Goal: Navigation & Orientation: Find specific page/section

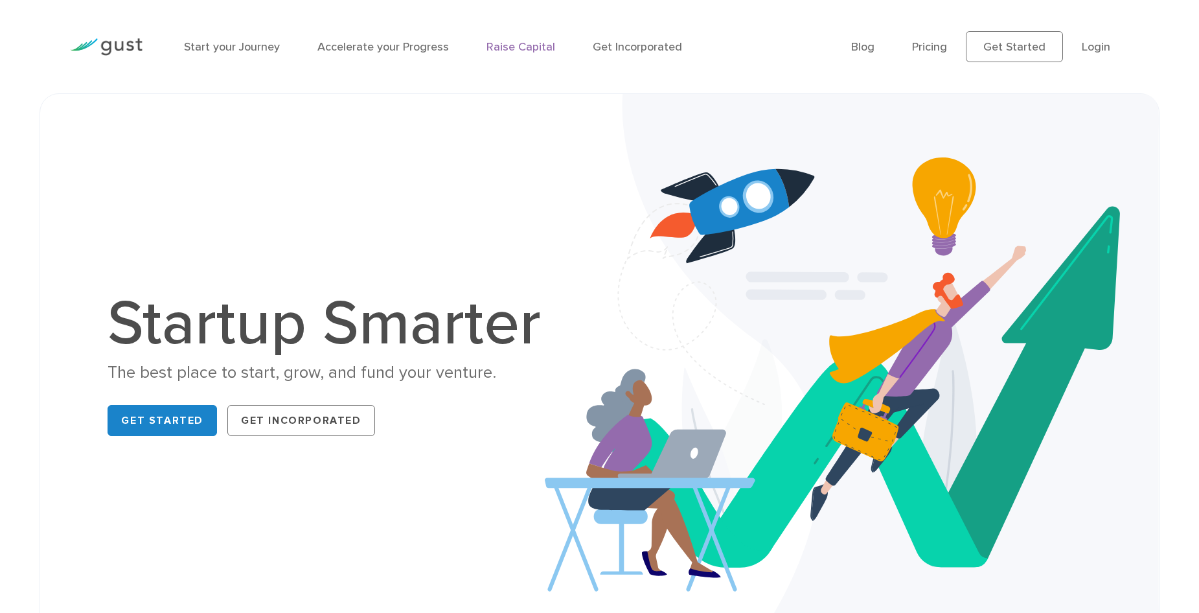
click at [525, 46] on link "Raise Capital" at bounding box center [520, 47] width 69 height 14
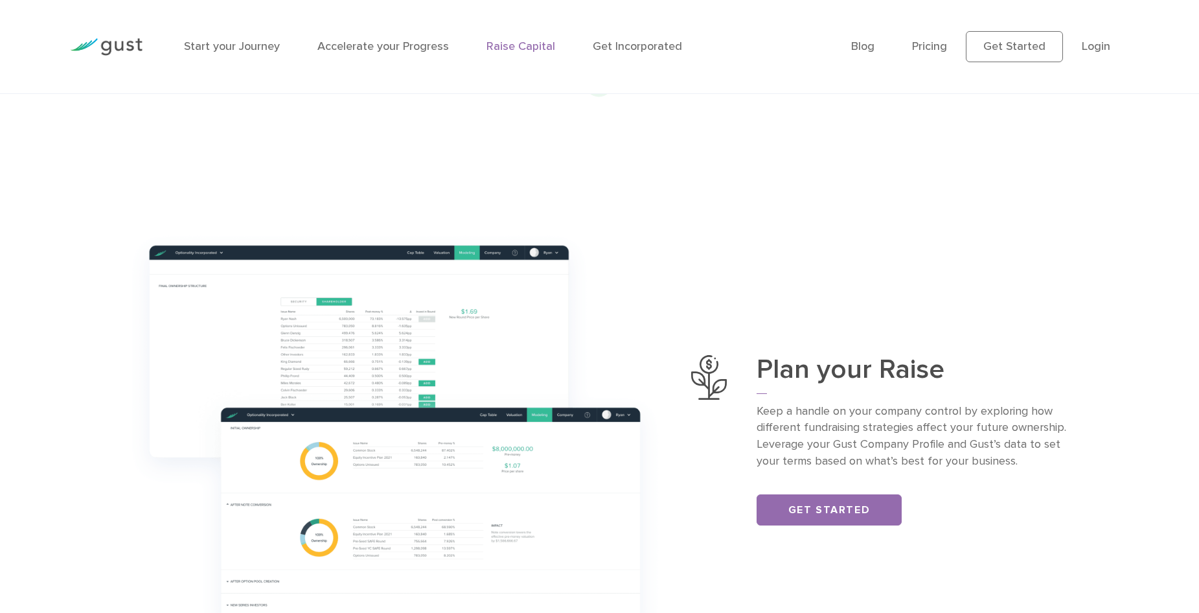
scroll to position [389, 0]
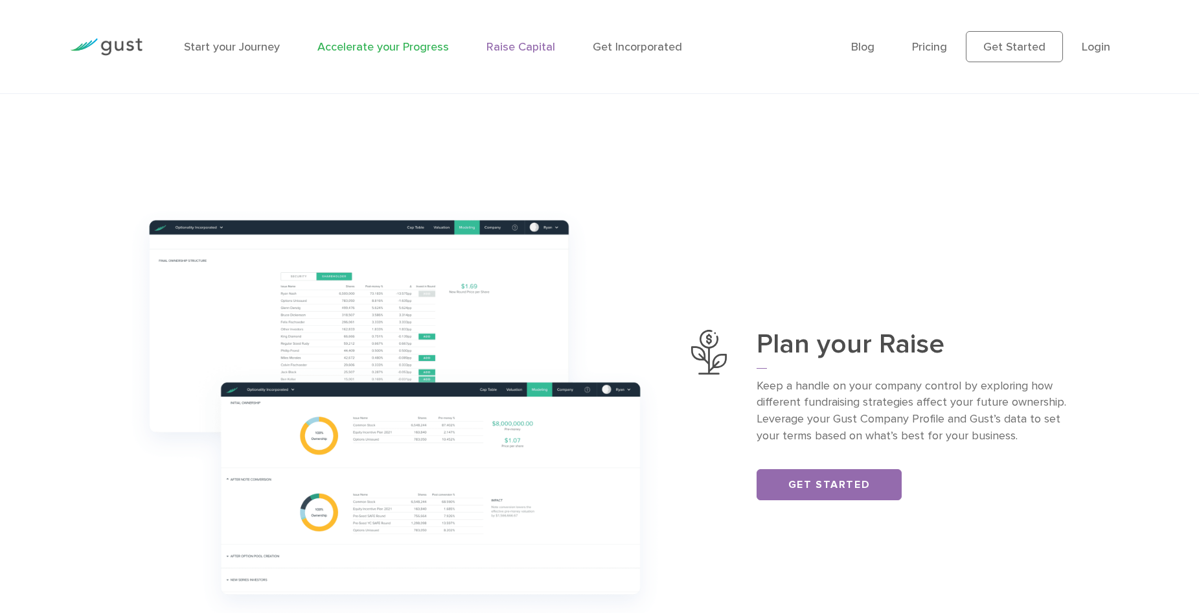
click at [401, 50] on link "Accelerate your Progress" at bounding box center [383, 47] width 132 height 14
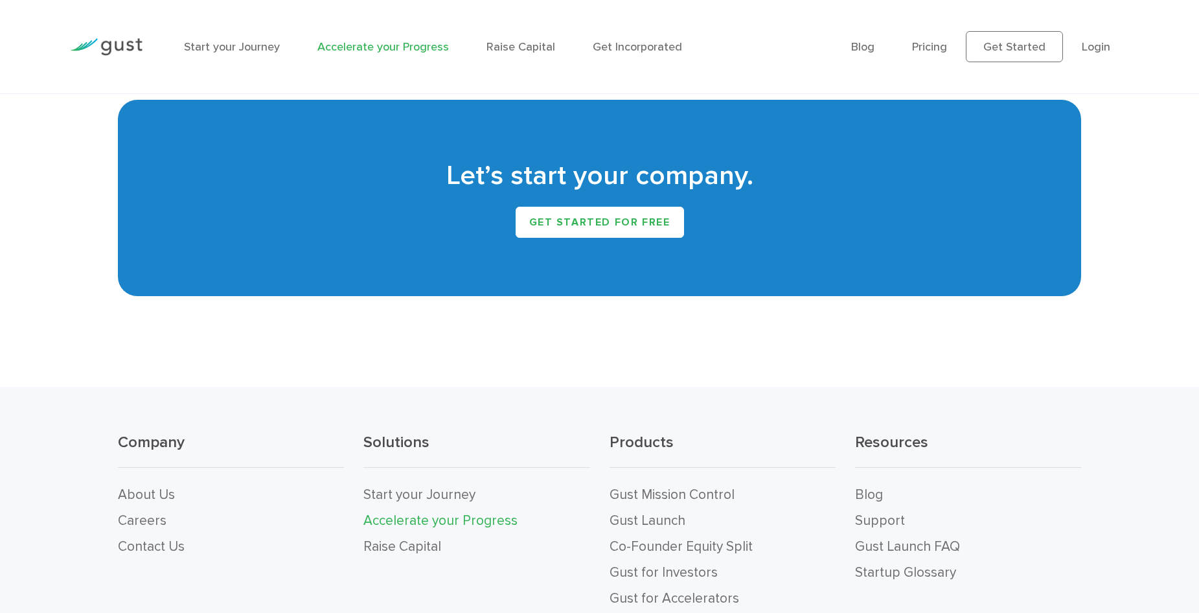
scroll to position [2756, 0]
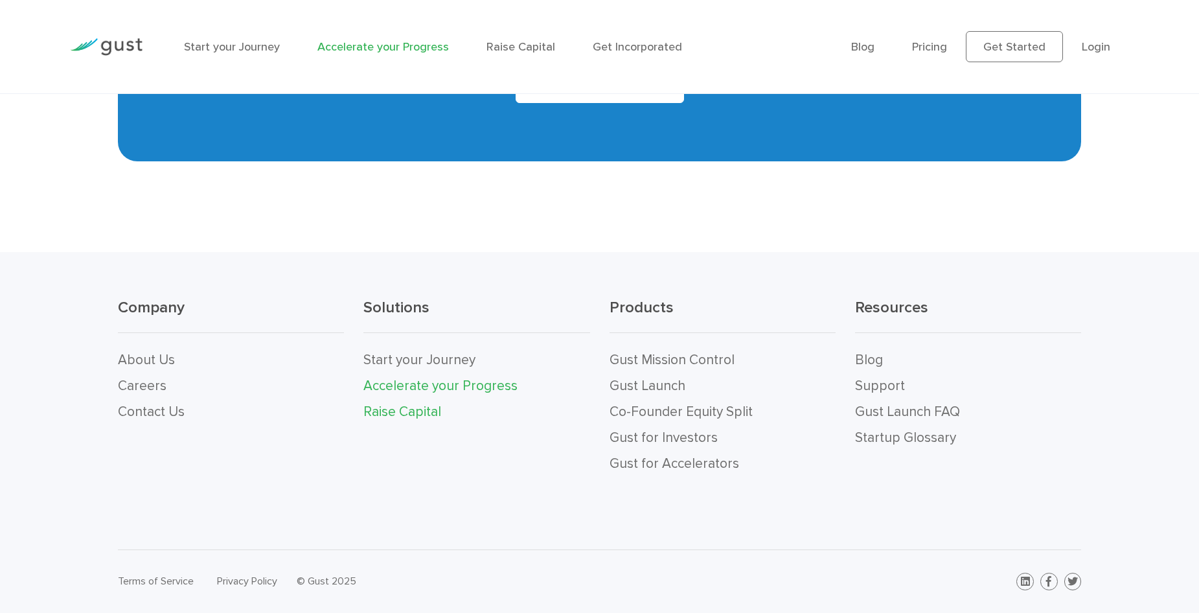
click at [407, 404] on link "Raise Capital" at bounding box center [402, 412] width 78 height 16
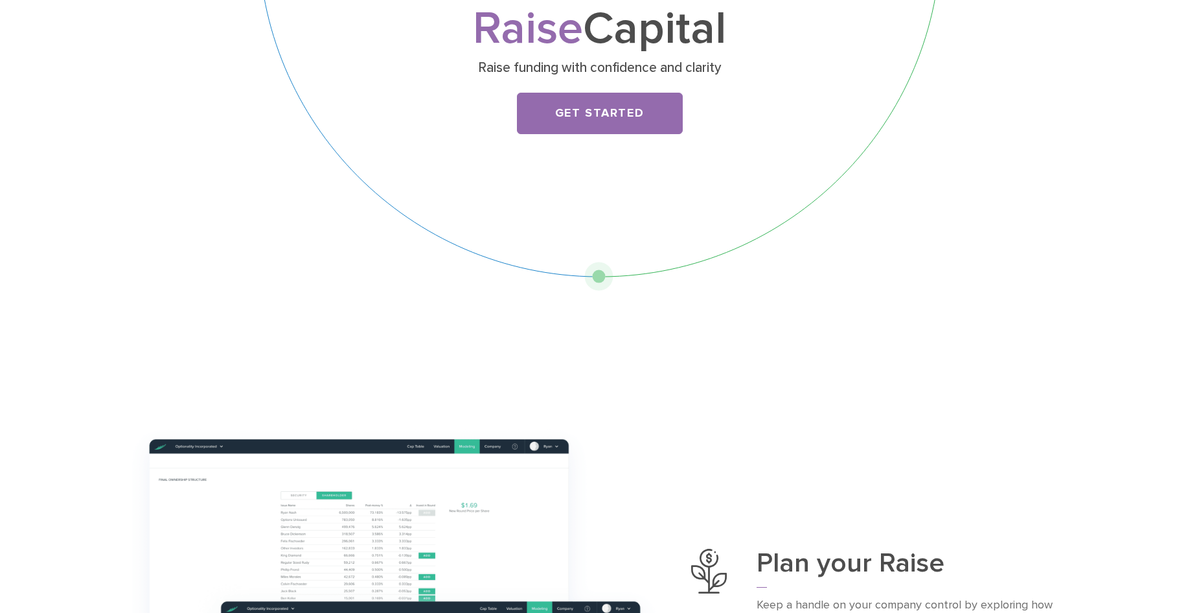
scroll to position [259, 0]
